Goal: Transaction & Acquisition: Purchase product/service

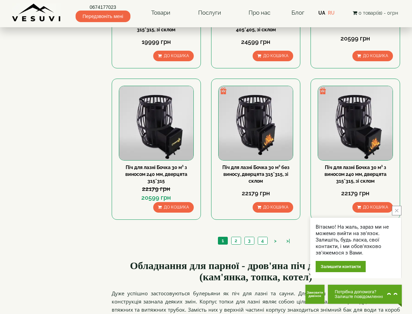
scroll to position [681, 0]
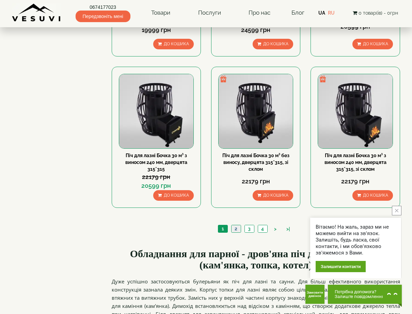
click at [235, 229] on link "2" at bounding box center [236, 228] width 10 height 7
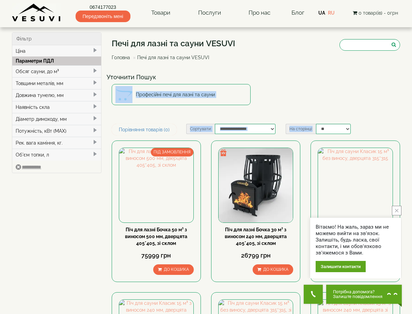
drag, startPoint x: 372, startPoint y: 115, endPoint x: 491, endPoint y: 79, distance: 124.1
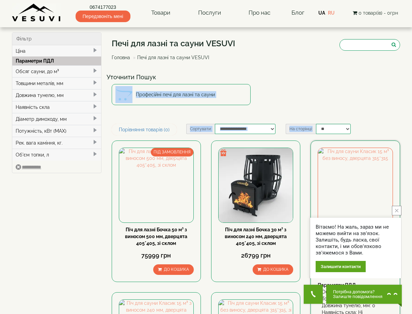
click at [397, 210] on icon "close button" at bounding box center [396, 210] width 3 height 3
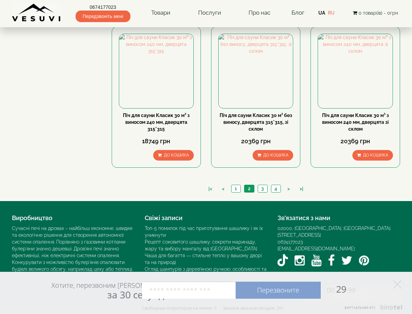
scroll to position [725, 0]
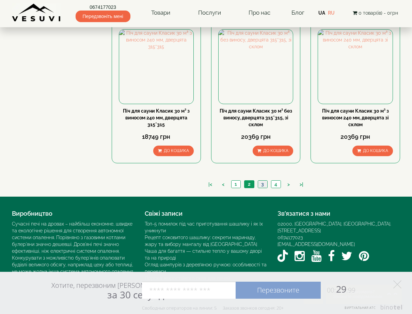
click at [263, 182] on link "3" at bounding box center [263, 184] width 10 height 7
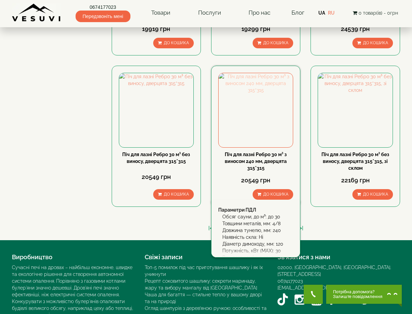
scroll to position [725, 0]
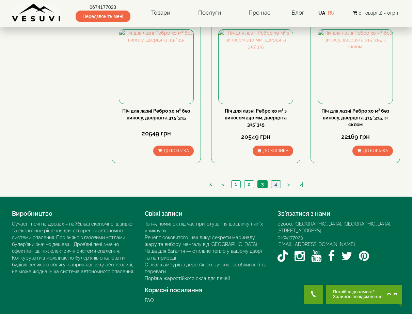
click at [277, 184] on link "4" at bounding box center [276, 184] width 10 height 7
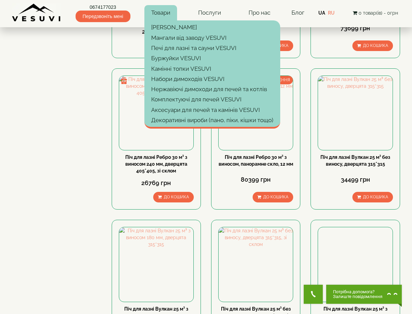
scroll to position [136, 0]
